Goal: Task Accomplishment & Management: Manage account settings

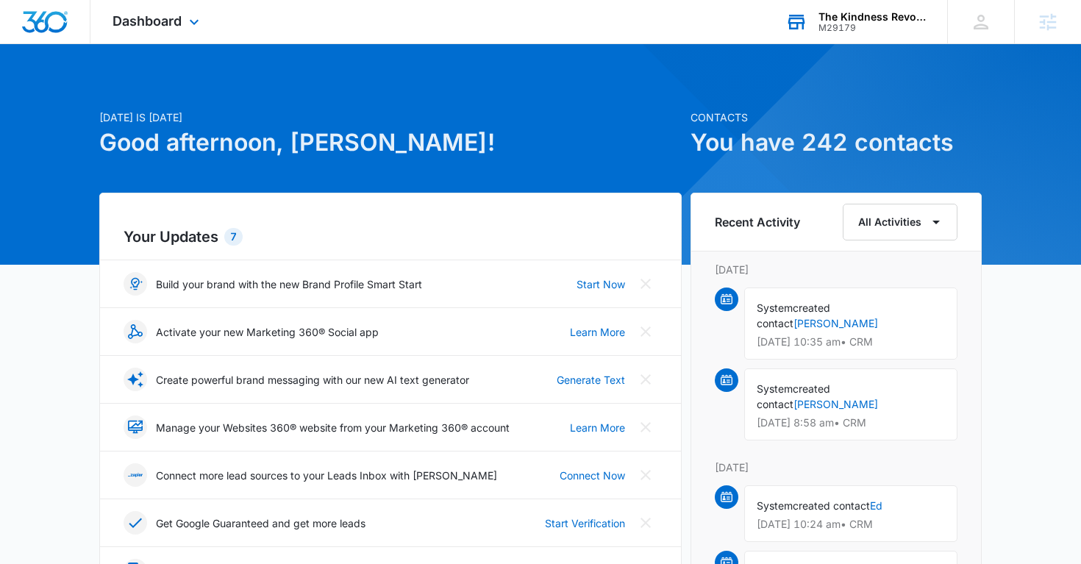
click at [848, 15] on div "The Kindness Revolution #2" at bounding box center [871, 17] width 107 height 12
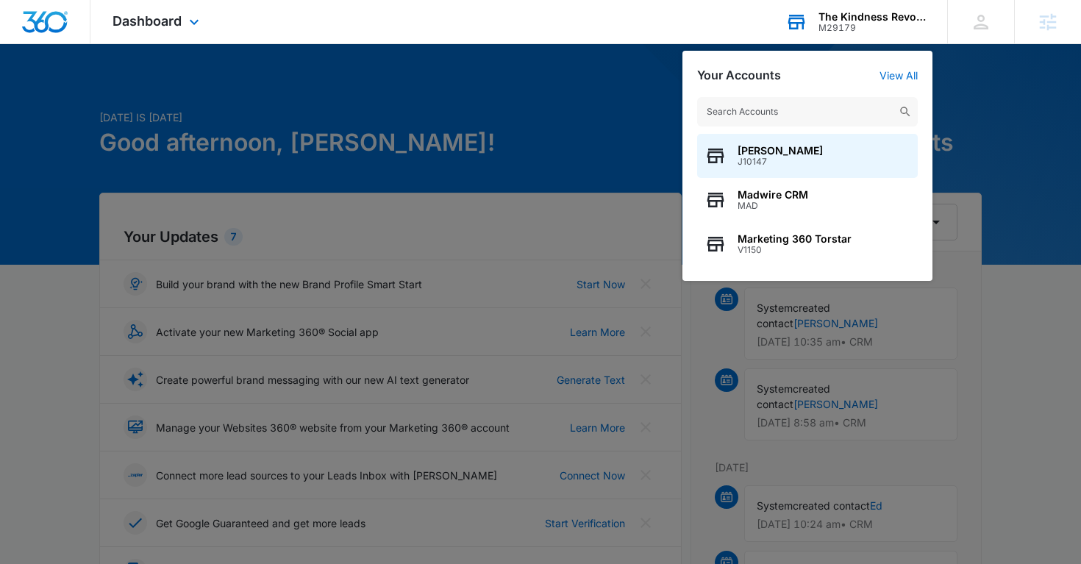
click at [768, 115] on input "text" at bounding box center [807, 111] width 221 height 29
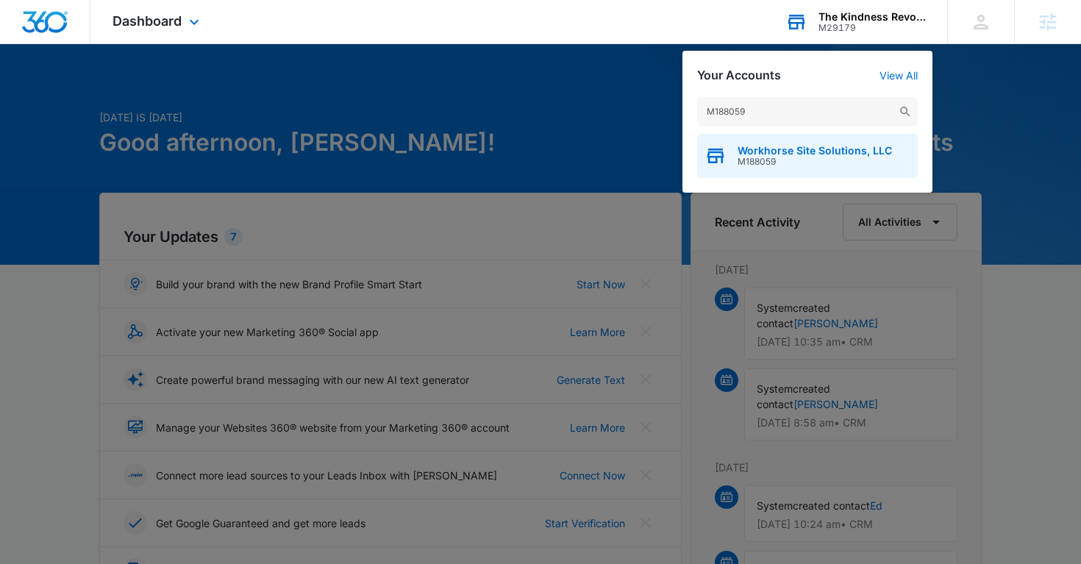
type input "M188059"
click at [775, 154] on span "Workhorse Site Solutions, LLC" at bounding box center [815, 151] width 154 height 12
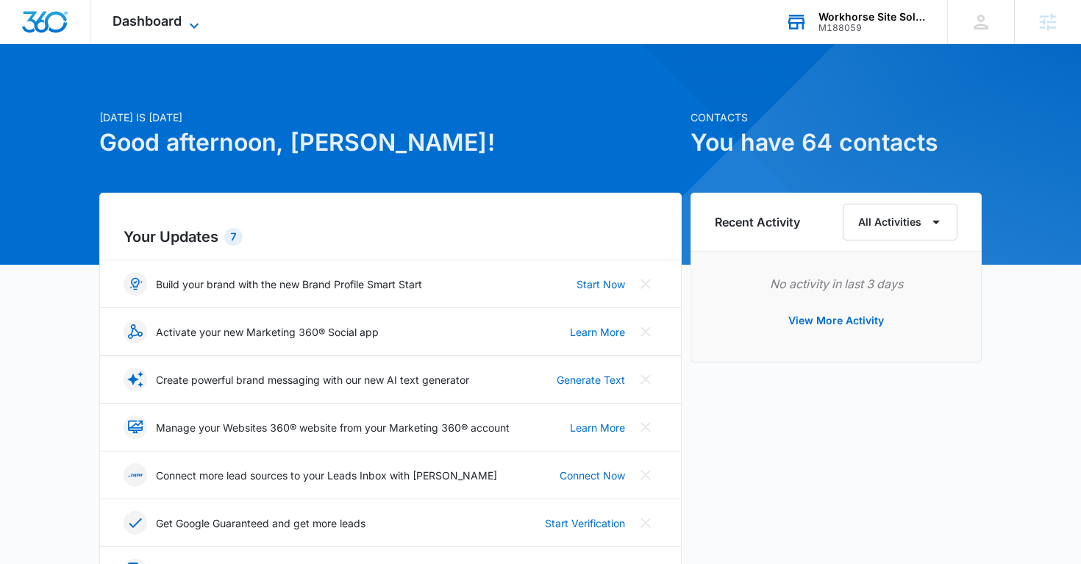
click at [203, 25] on div "Dashboard Apps Reputation Websites Forms CRM Email Social Payments POS Content …" at bounding box center [157, 21] width 135 height 43
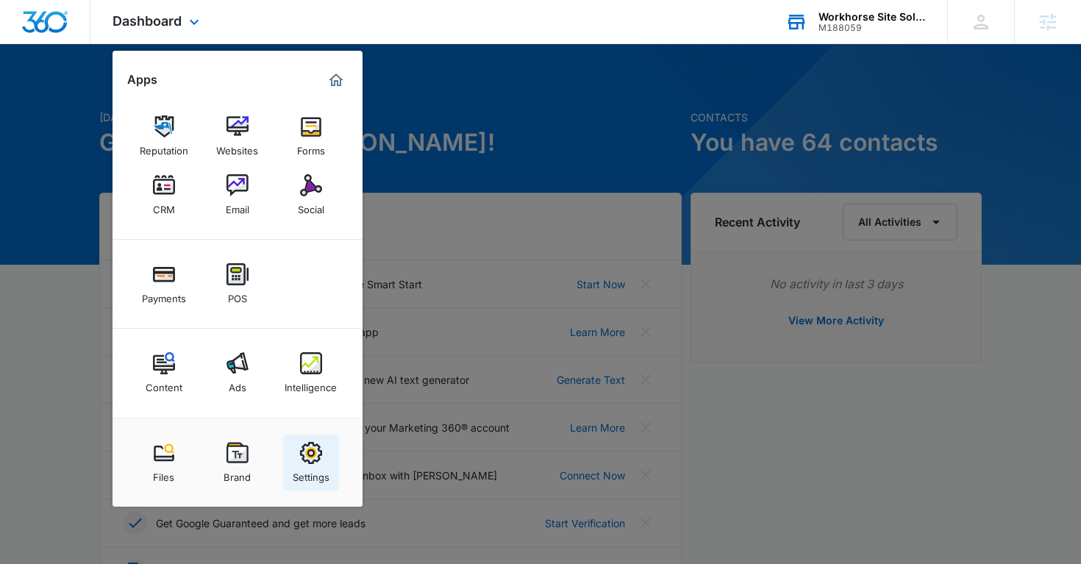
click at [322, 469] on div "Settings" at bounding box center [311, 473] width 37 height 19
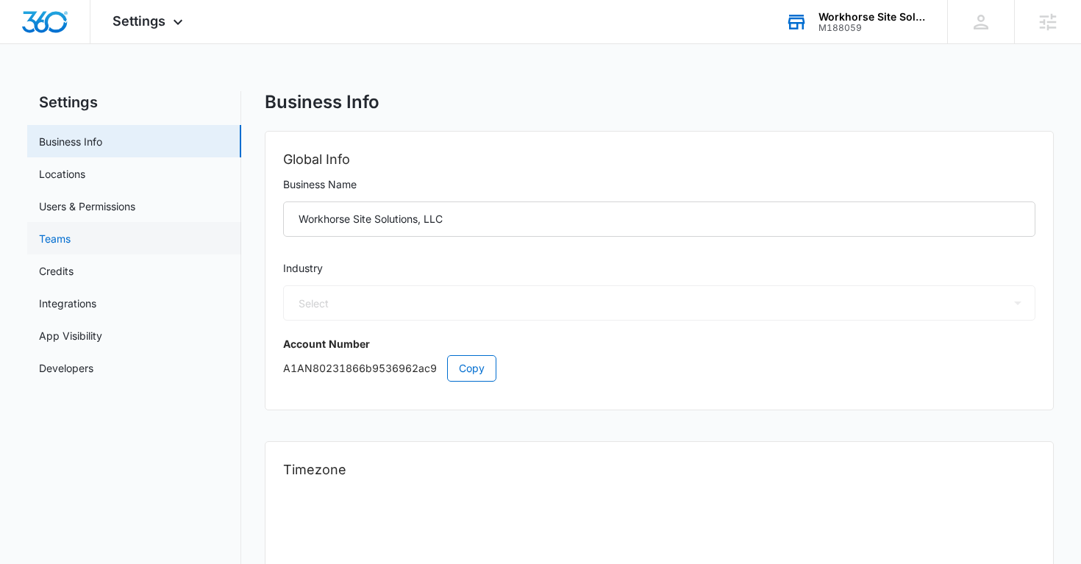
select select "52"
select select "US"
select select "America/Los_Angeles"
click at [85, 175] on link "Locations" at bounding box center [62, 173] width 46 height 15
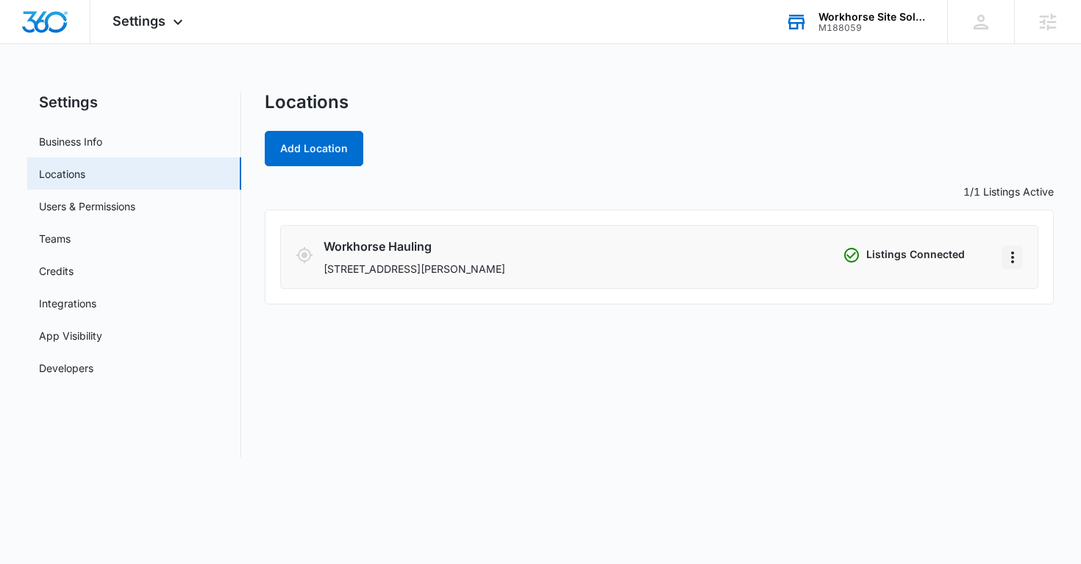
click at [1016, 260] on icon "Actions" at bounding box center [1013, 258] width 18 height 18
click at [927, 296] on link "Edit" at bounding box center [917, 298] width 18 height 13
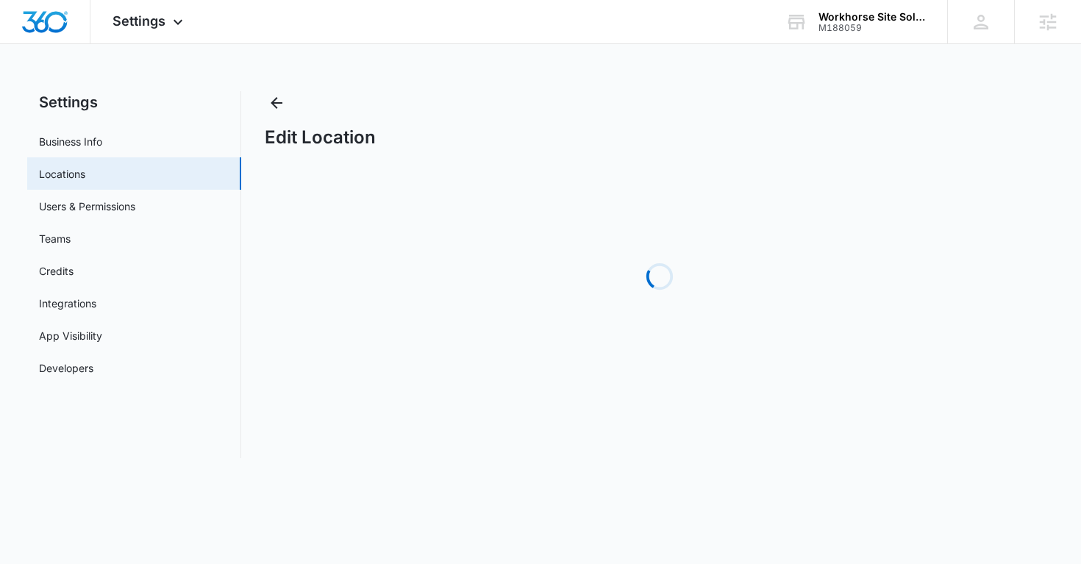
select select "[US_STATE]"
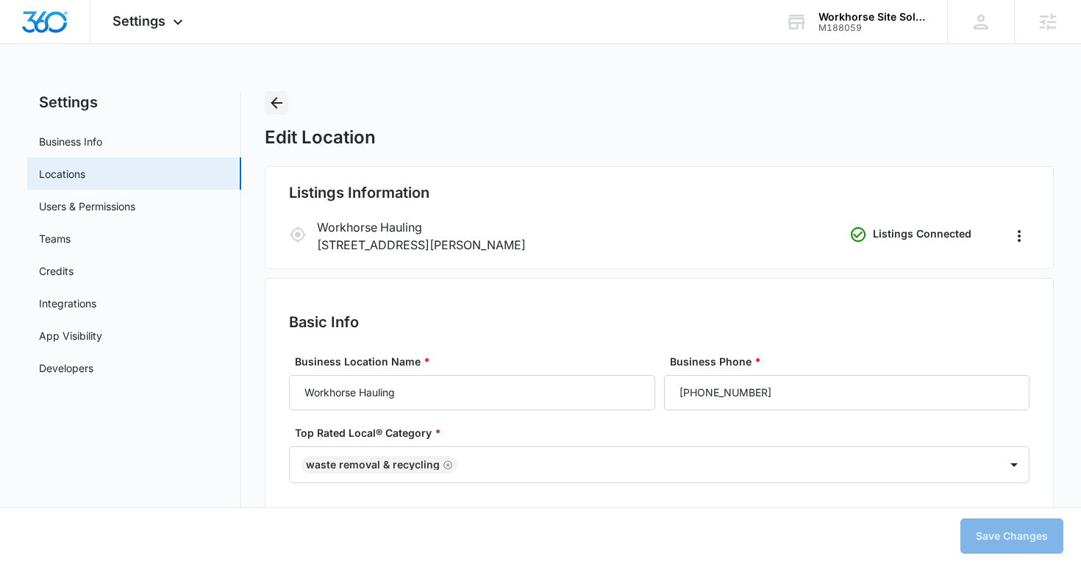
click at [276, 99] on icon "Back" at bounding box center [277, 103] width 18 height 18
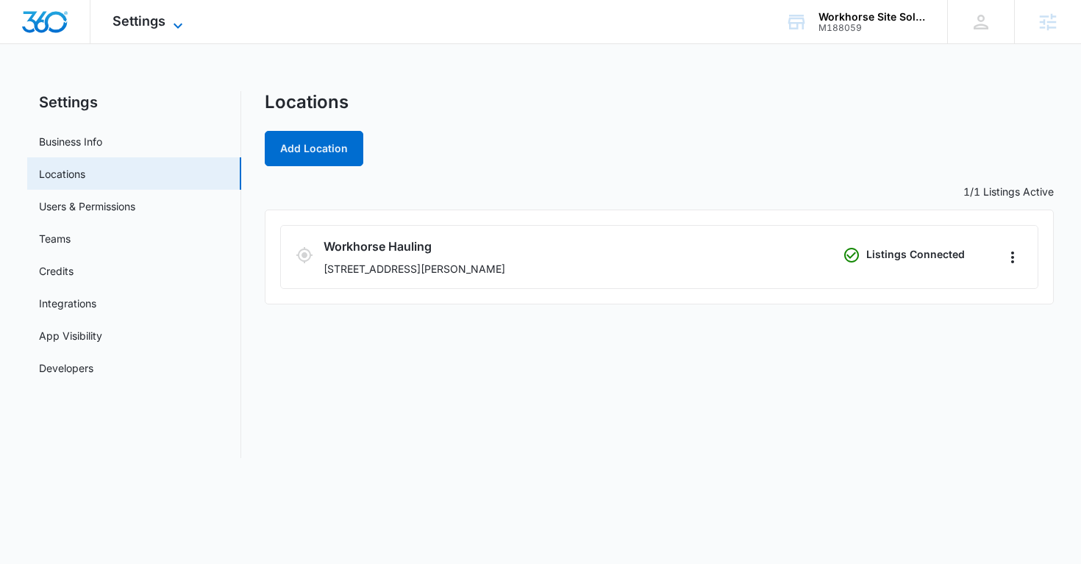
click at [171, 21] on icon at bounding box center [178, 26] width 18 height 18
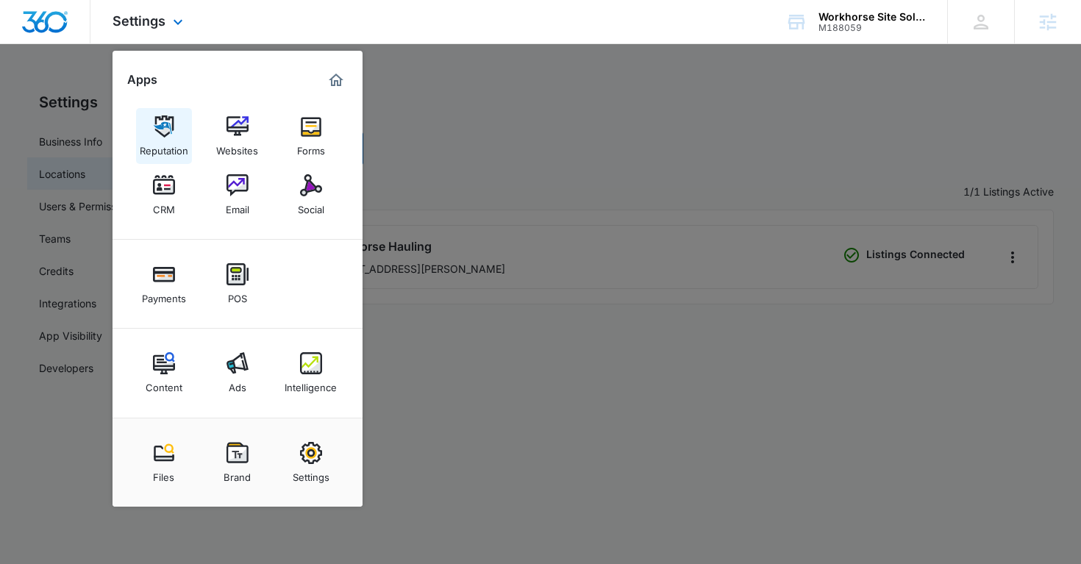
click at [168, 129] on img at bounding box center [164, 126] width 22 height 22
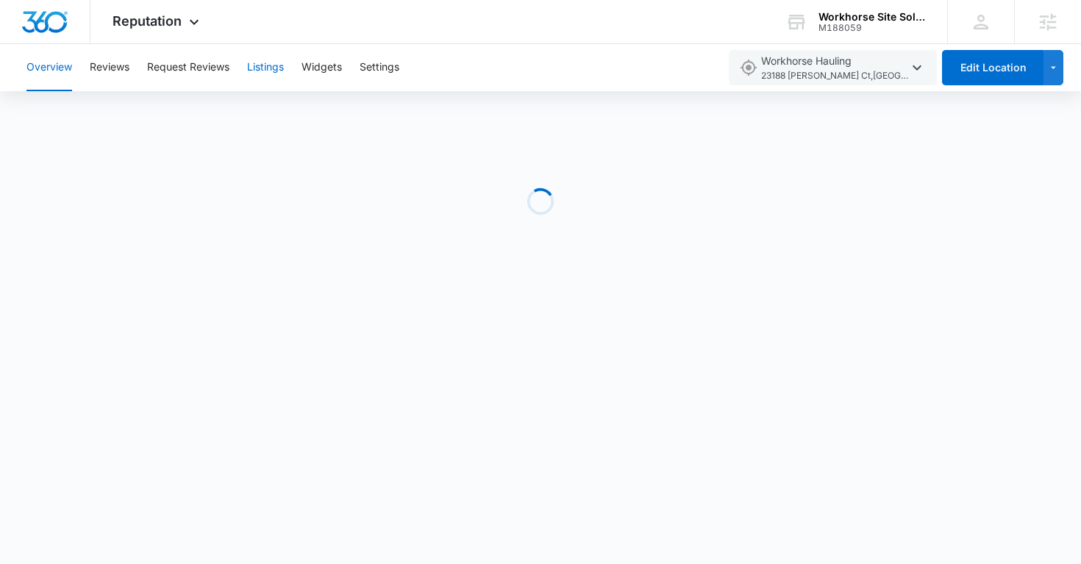
click at [266, 69] on button "Listings" at bounding box center [265, 67] width 37 height 47
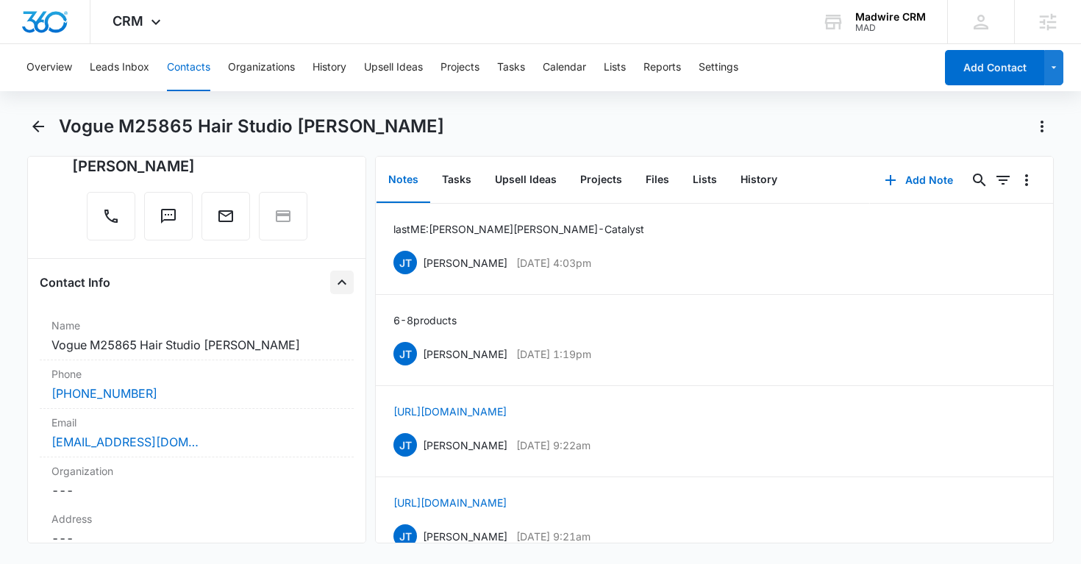
scroll to position [170, 0]
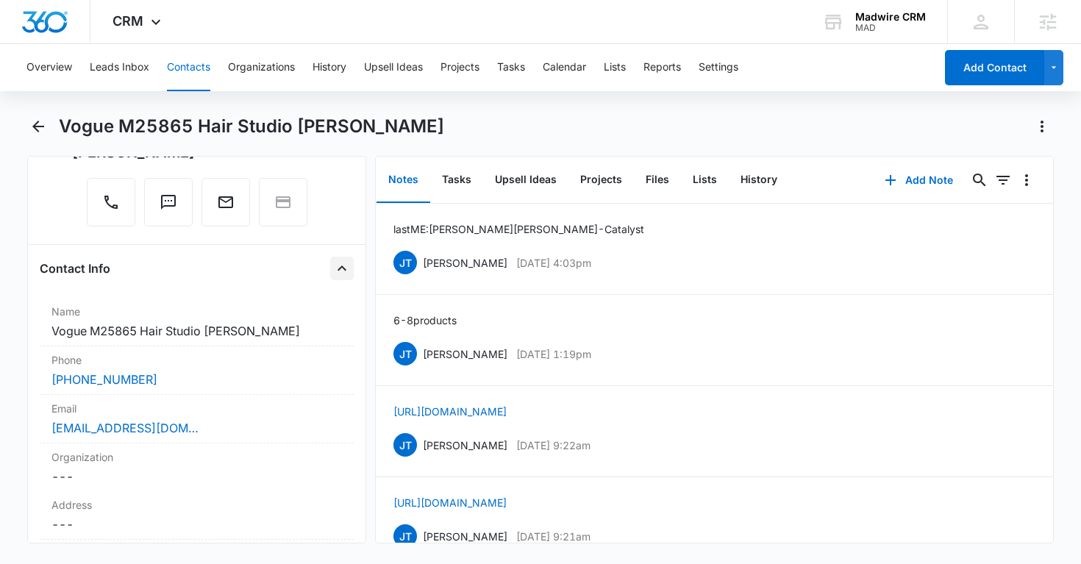
click at [338, 277] on icon "Close" at bounding box center [342, 269] width 18 height 18
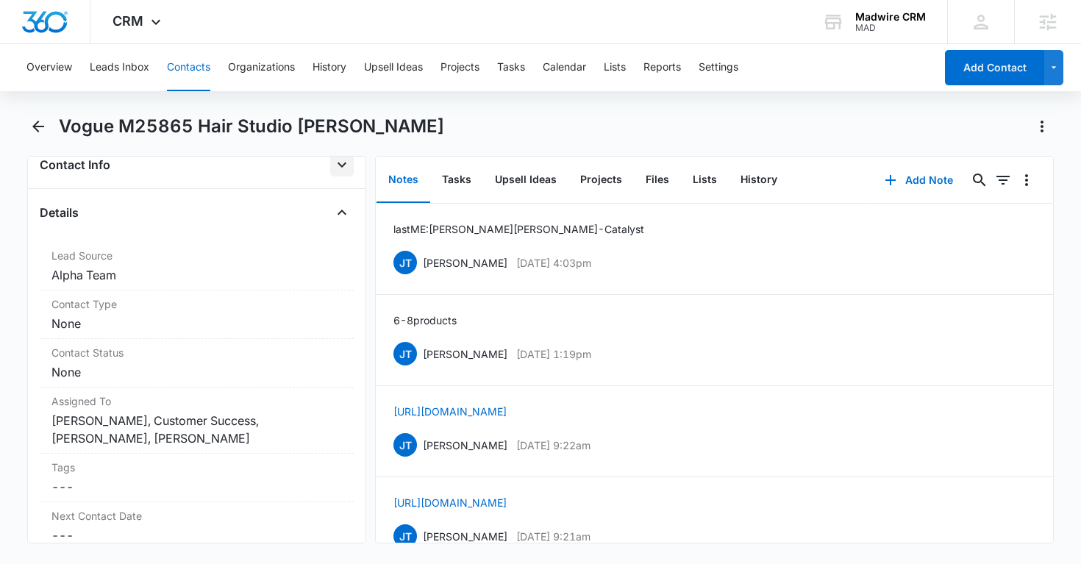
scroll to position [292, 0]
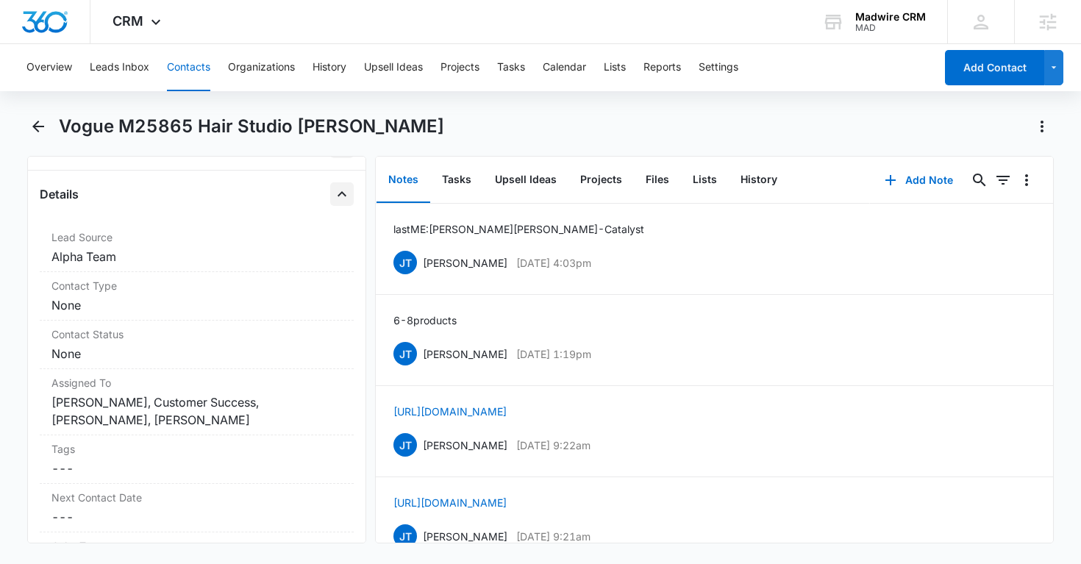
click at [335, 197] on icon "Close" at bounding box center [342, 194] width 18 height 18
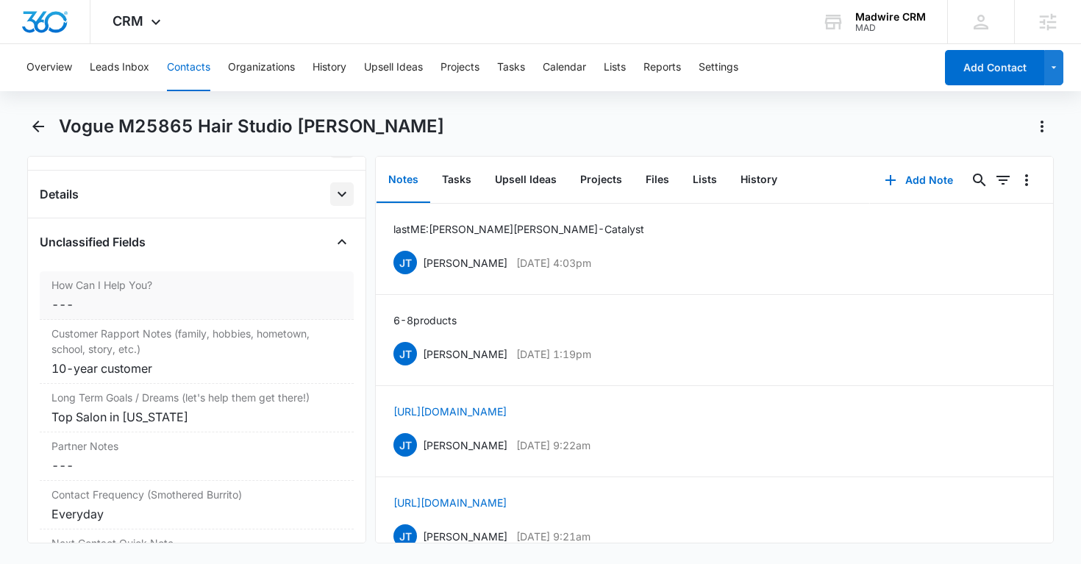
scroll to position [335, 0]
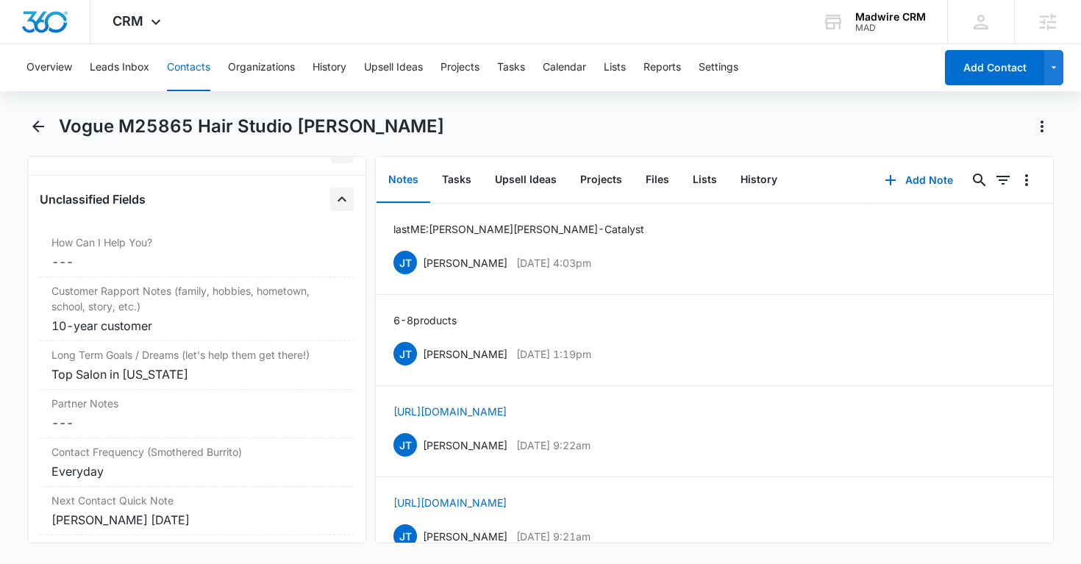
click at [340, 207] on icon "Close" at bounding box center [342, 199] width 18 height 18
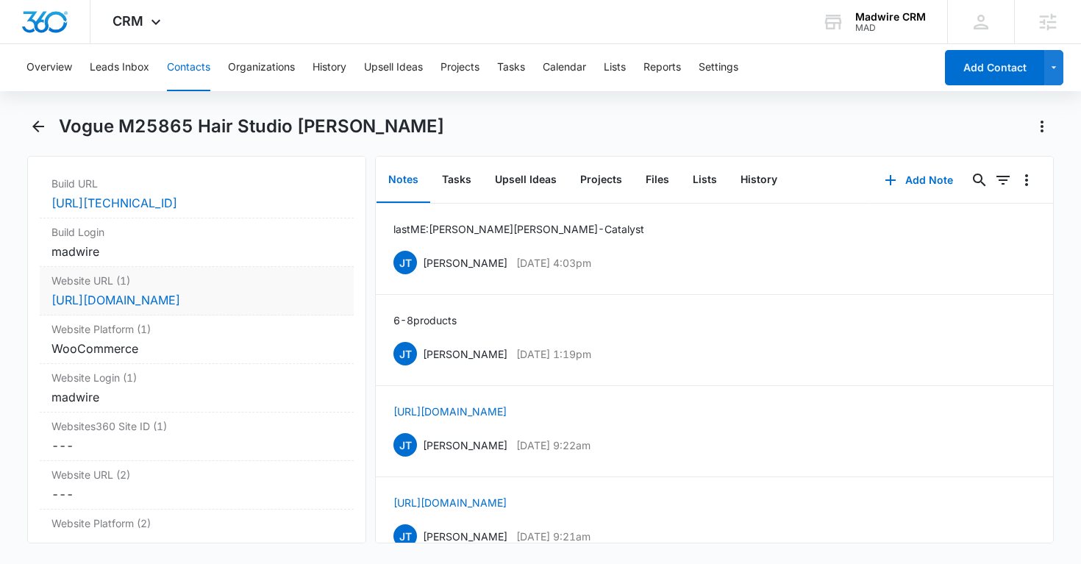
scroll to position [446, 0]
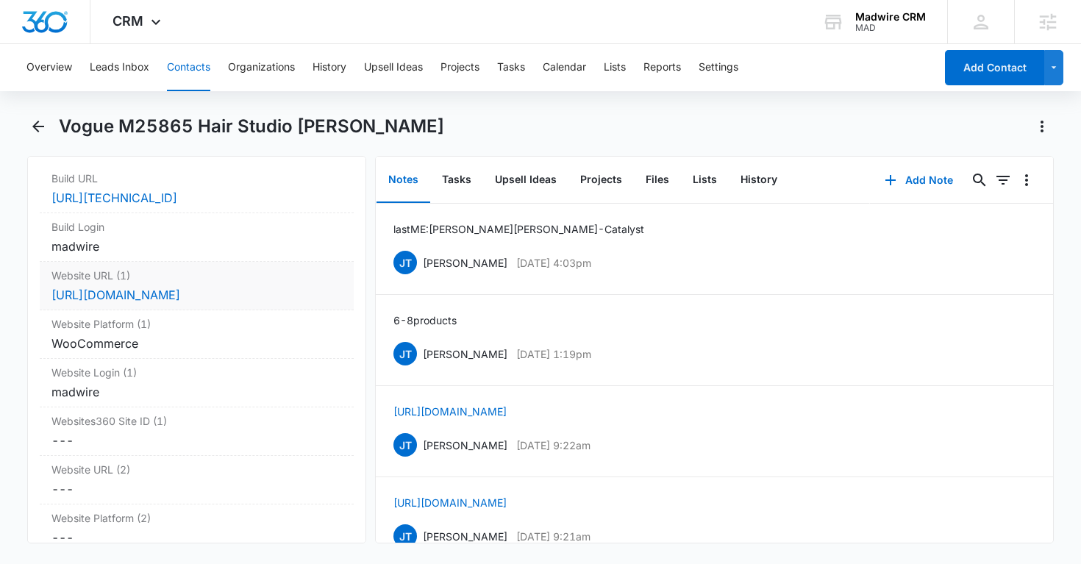
click at [299, 293] on dd "Cancel Save Changes [URL][DOMAIN_NAME]" at bounding box center [196, 295] width 291 height 18
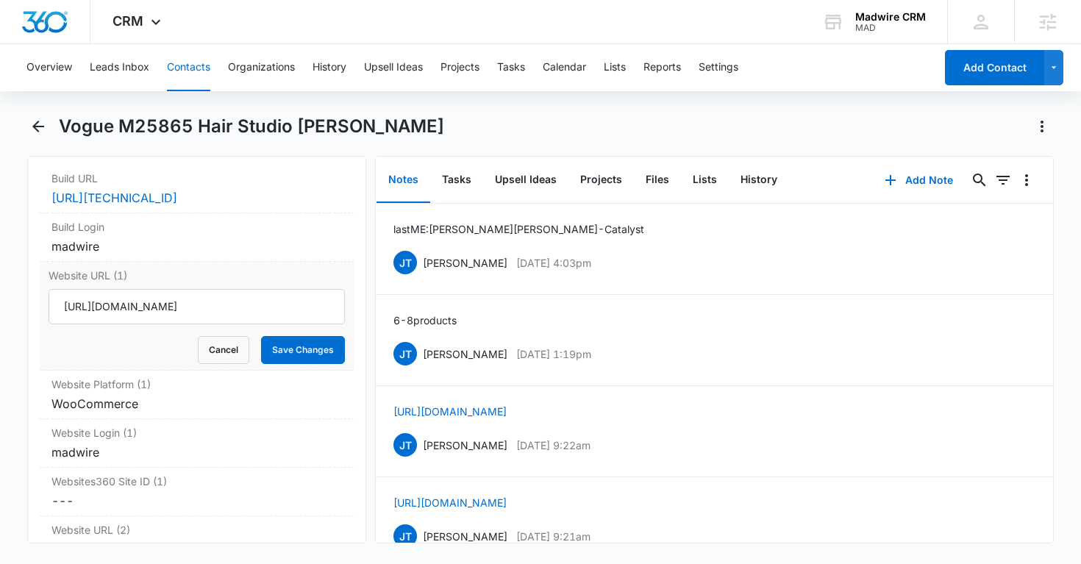
scroll to position [578, 0]
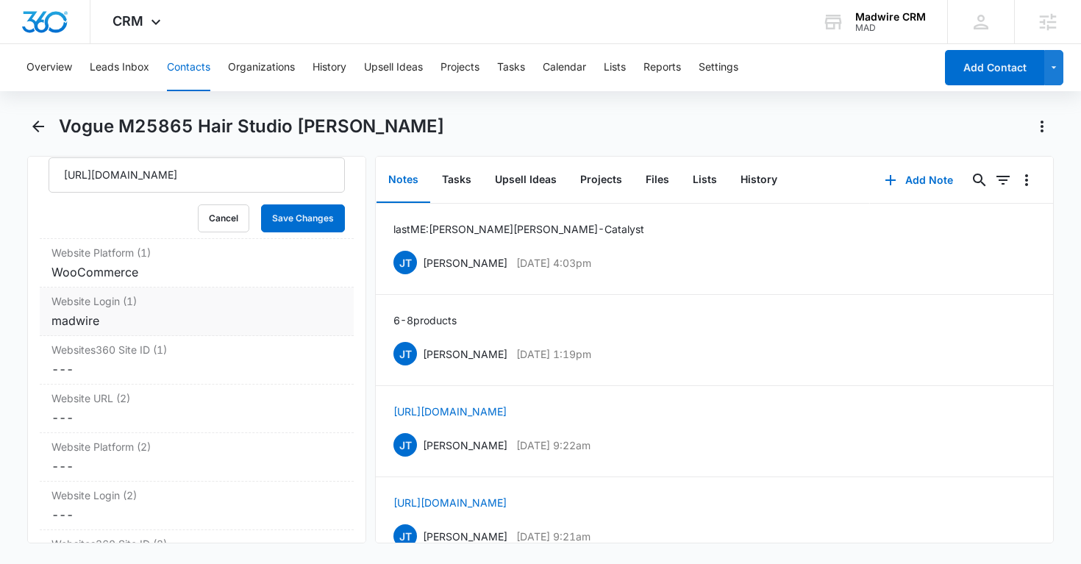
click at [208, 309] on label "Website Login (1)" at bounding box center [196, 300] width 291 height 15
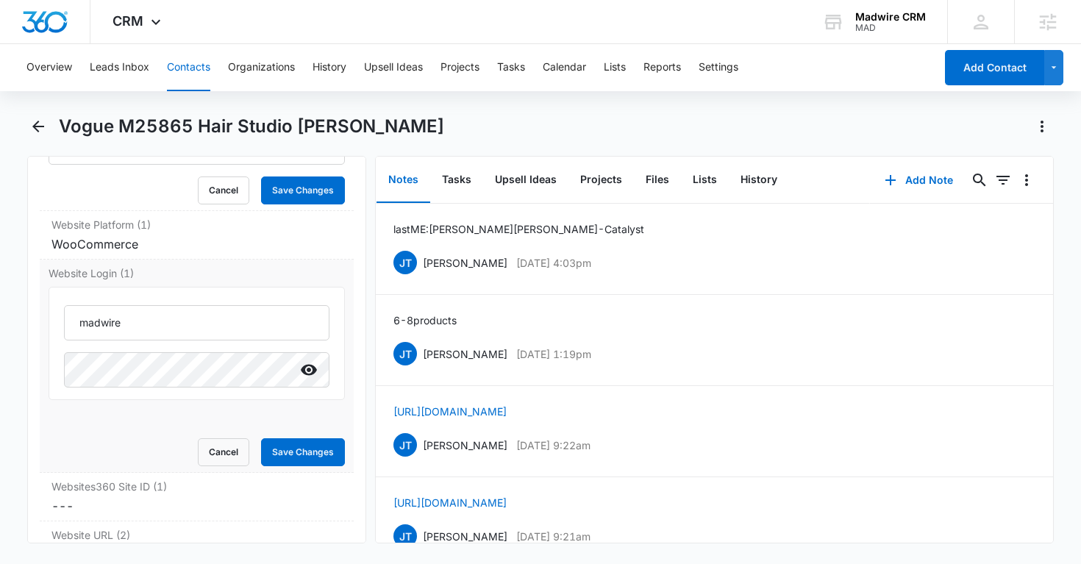
scroll to position [610, 0]
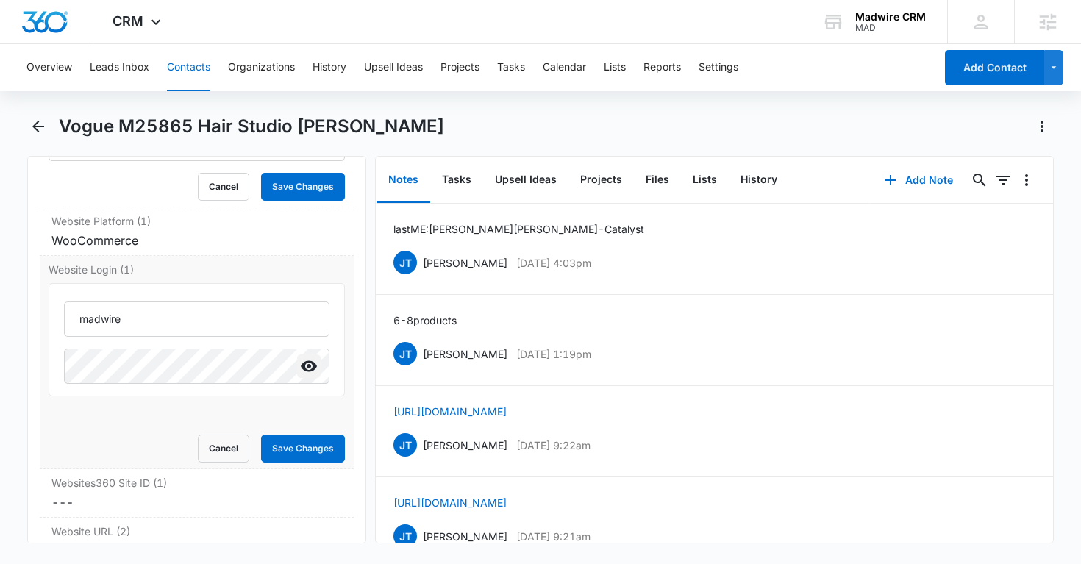
click at [302, 371] on icon "Show" at bounding box center [309, 366] width 16 height 11
click at [175, 328] on input "madwire" at bounding box center [197, 319] width 266 height 35
drag, startPoint x: 138, startPoint y: 329, endPoint x: 63, endPoint y: 329, distance: 75.0
click at [63, 329] on div "madwire" at bounding box center [197, 339] width 297 height 113
click at [271, 248] on div "WooCommerce" at bounding box center [196, 241] width 291 height 18
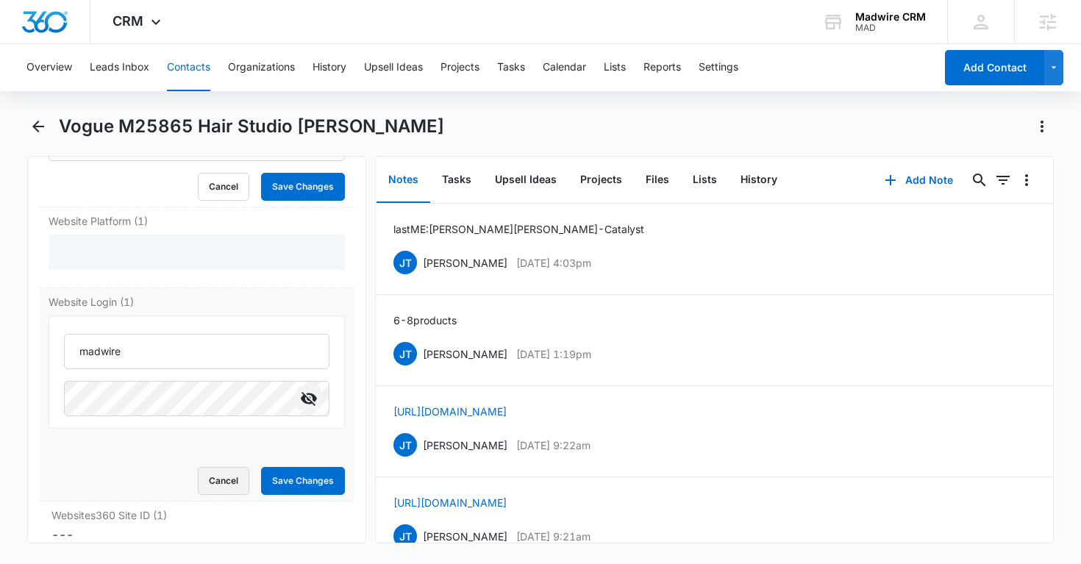
click at [225, 488] on button "Cancel" at bounding box center [223, 481] width 51 height 28
